Goal: Information Seeking & Learning: Learn about a topic

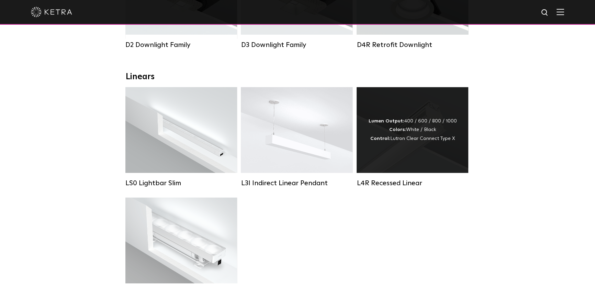
scroll to position [182, 0]
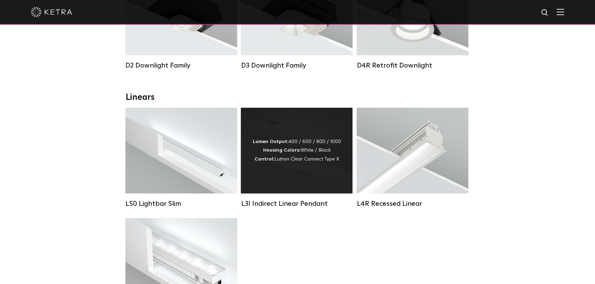
click at [297, 153] on strong "Housing Colors:" at bounding box center [281, 150] width 37 height 5
